Goal: Use online tool/utility: Use online tool/utility

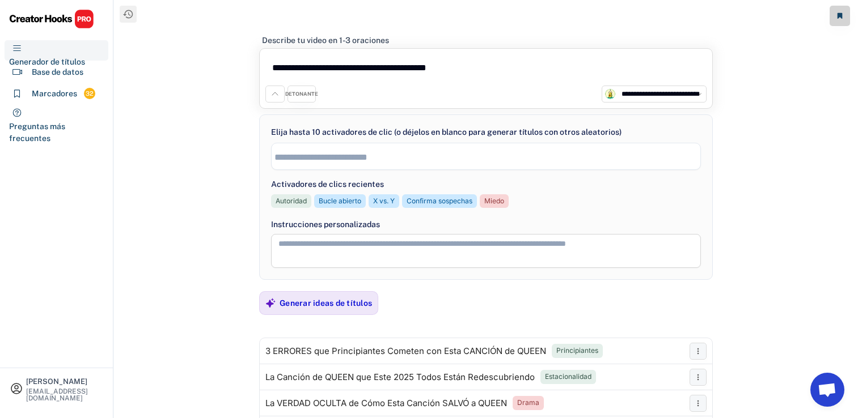
select select "**********"
select select
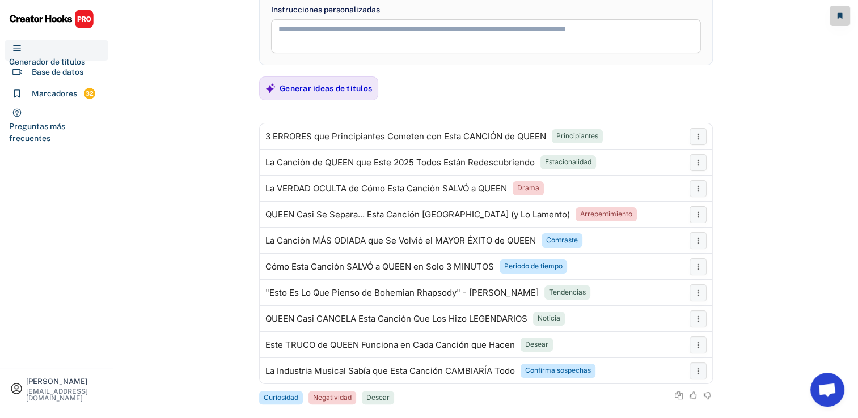
scroll to position [229, 0]
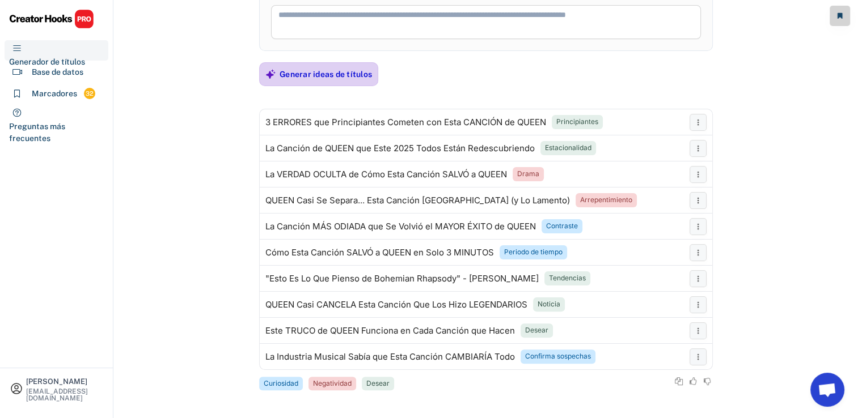
click at [304, 79] on div "Generar ideas de títulos" at bounding box center [325, 74] width 92 height 23
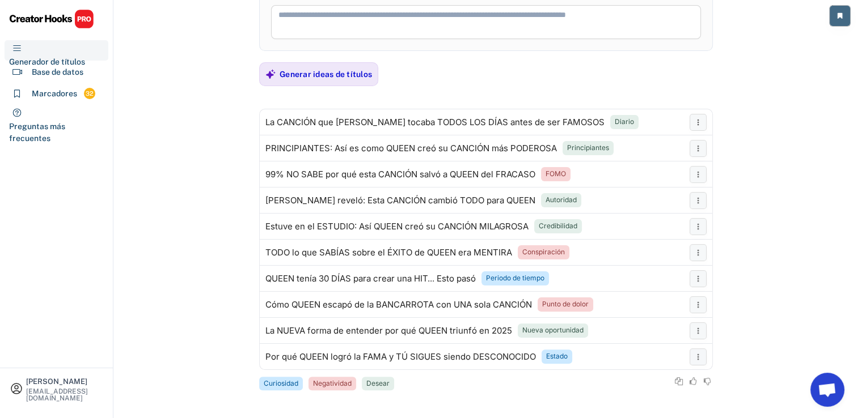
click at [838, 17] on use at bounding box center [839, 16] width 5 height 6
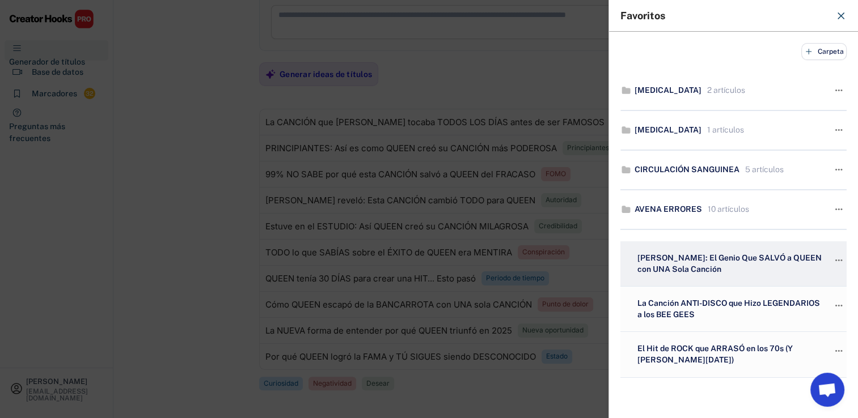
click at [701, 259] on div "[PERSON_NAME]: El Genio Que SALVÓ a QUEEN con UNA Sola Canción" at bounding box center [727, 264] width 187 height 22
click at [833, 261] on icon "" at bounding box center [838, 261] width 11 height 16
click at [734, 265] on div "[PERSON_NAME]: El Genio Que SALVÓ a QUEEN con UNA Sola Canción" at bounding box center [727, 264] width 187 height 22
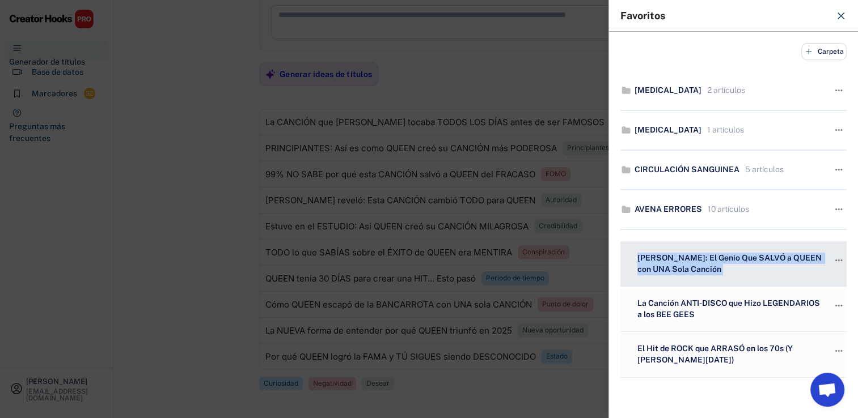
click at [734, 265] on div "[PERSON_NAME]: El Genio Que SALVÓ a QUEEN con UNA Sola Canción" at bounding box center [727, 264] width 187 height 22
drag, startPoint x: 734, startPoint y: 265, endPoint x: 723, endPoint y: 261, distance: 10.9
copy div "[PERSON_NAME]: El Genio Que SALVÓ a QUEEN con UNA Sola Canción"
